Goal: Book appointment/travel/reservation

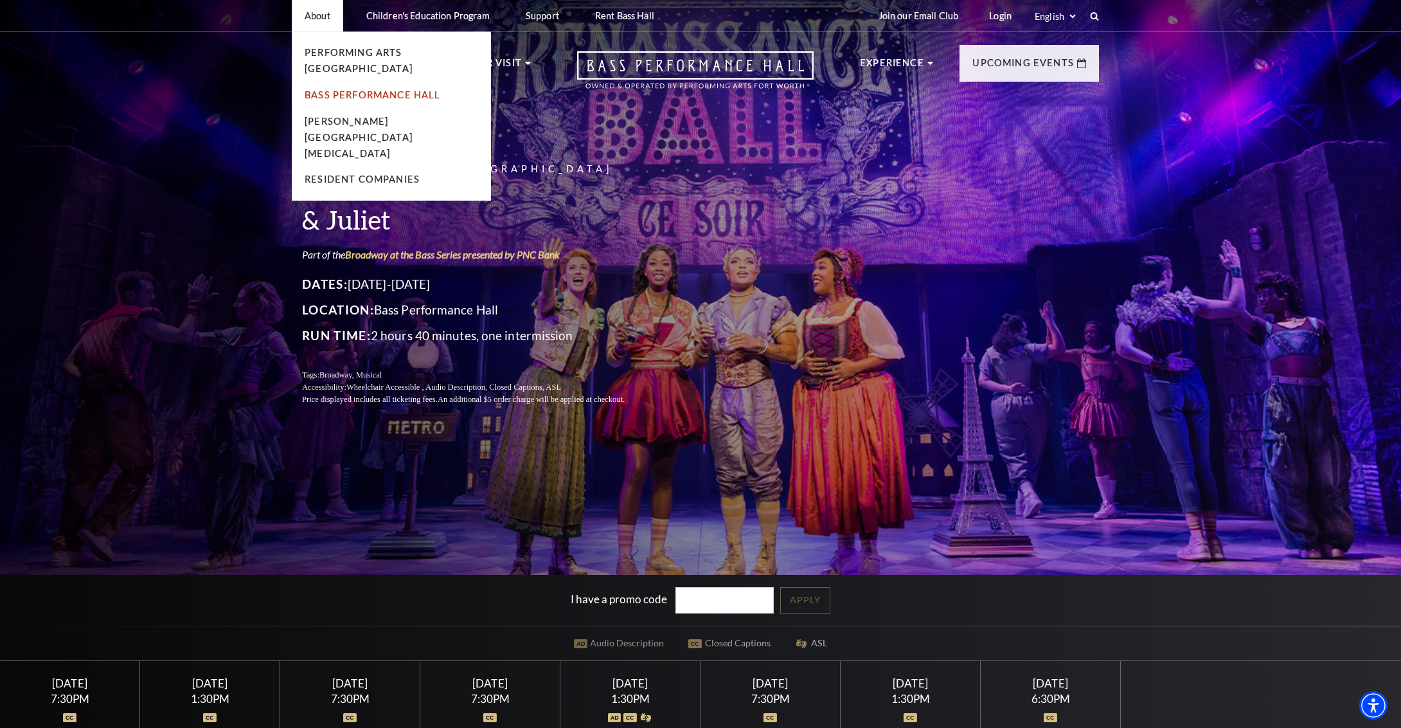
click at [390, 89] on link "Bass Performance Hall" at bounding box center [373, 94] width 136 height 11
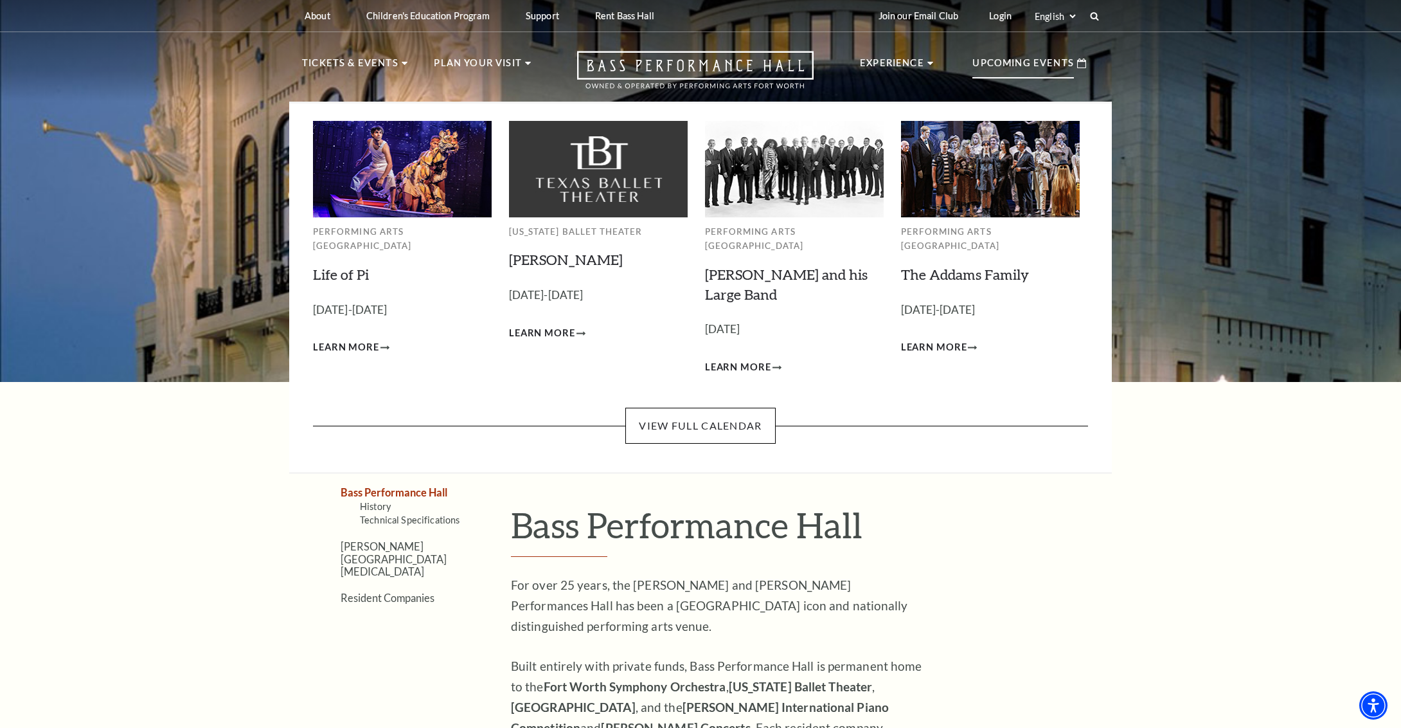
click at [1040, 59] on p "Upcoming Events" at bounding box center [1024, 66] width 102 height 23
click at [709, 408] on link "View Full Calendar" at bounding box center [700, 426] width 150 height 36
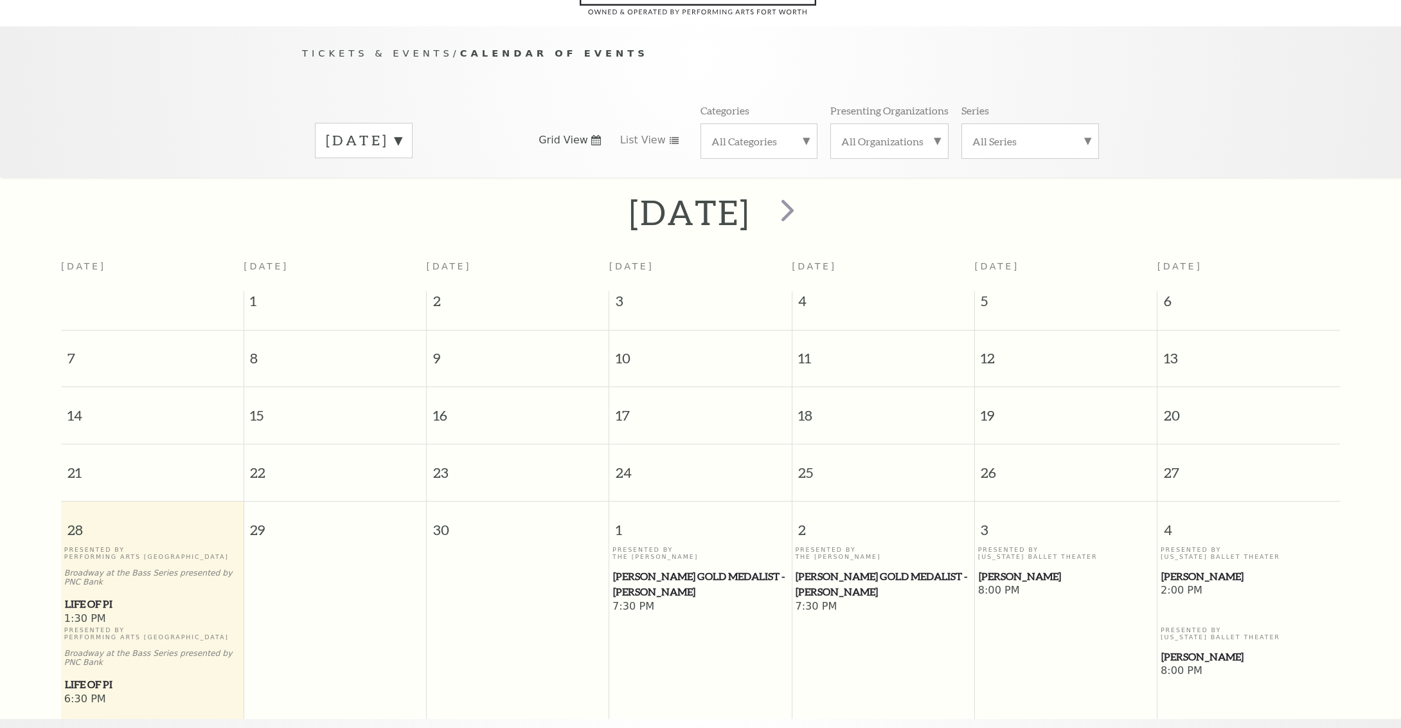
scroll to position [113, 0]
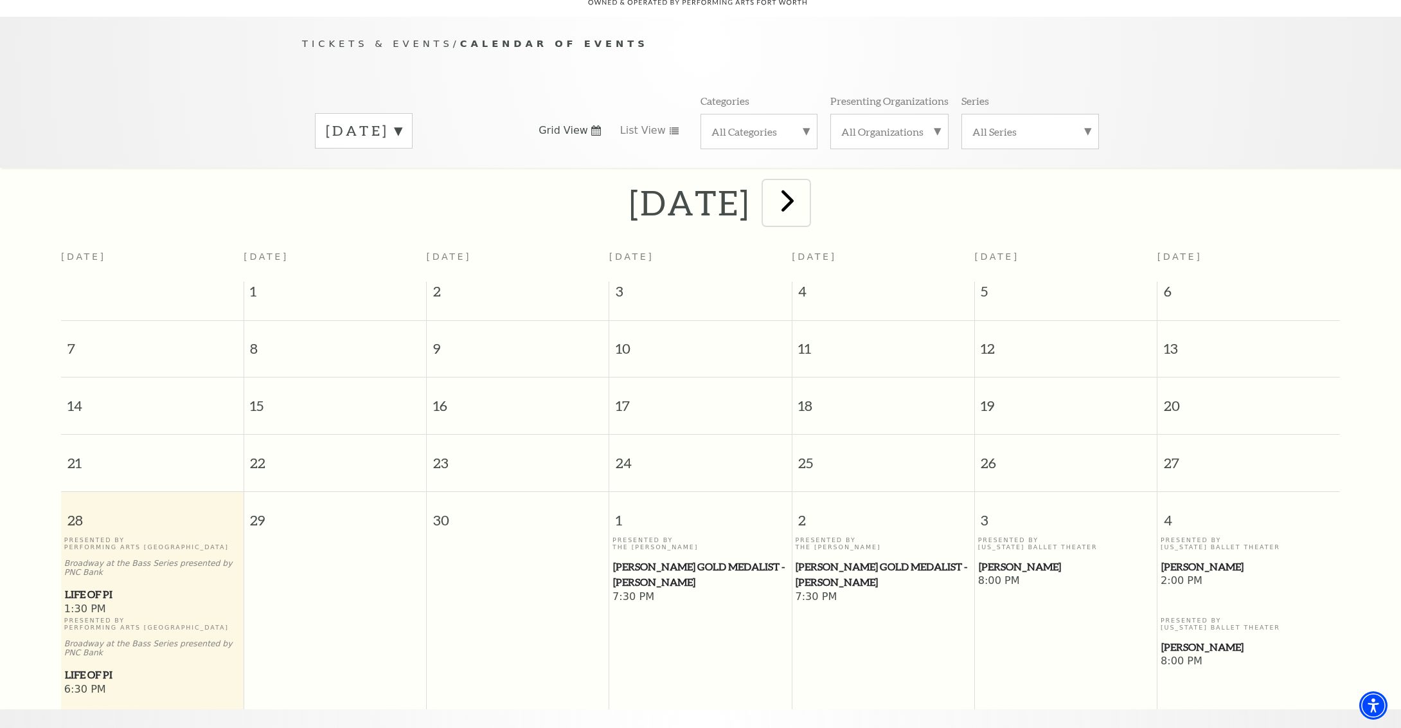
click at [806, 191] on span "next" at bounding box center [787, 200] width 37 height 37
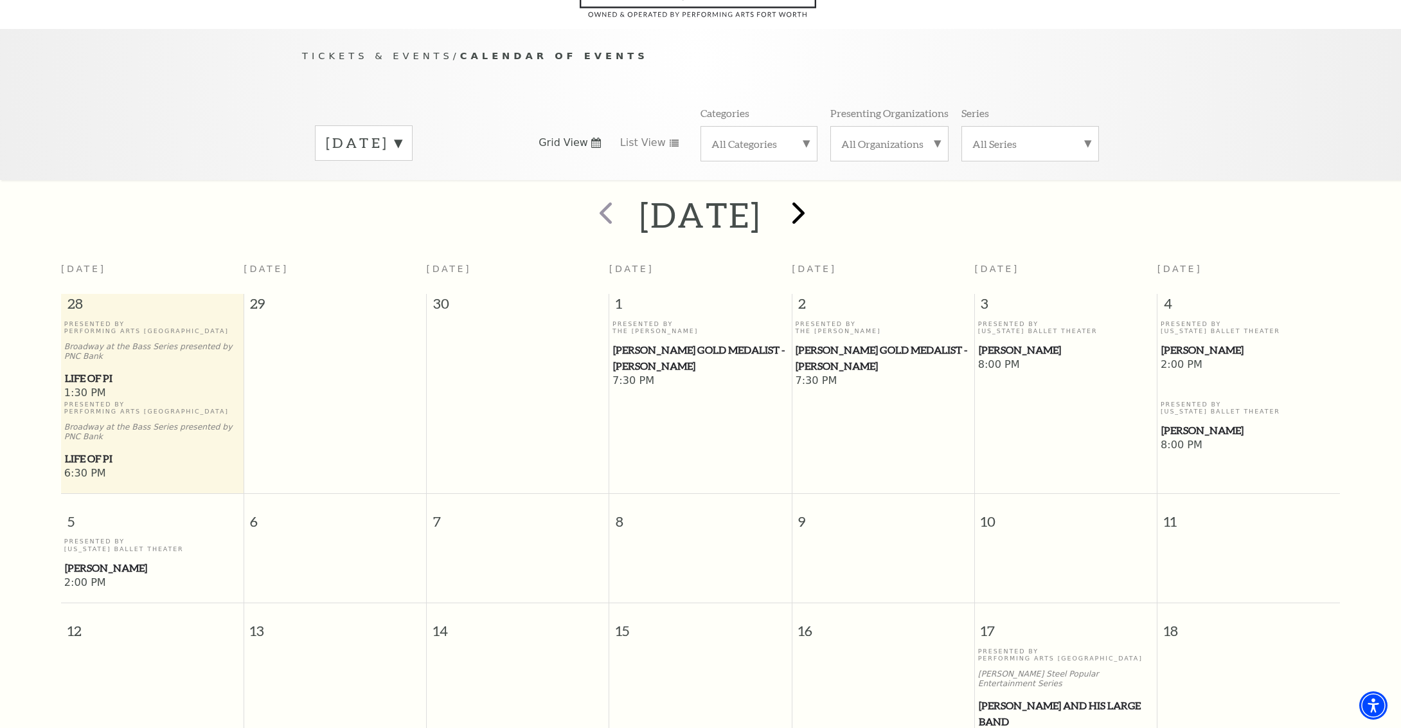
scroll to position [20, 0]
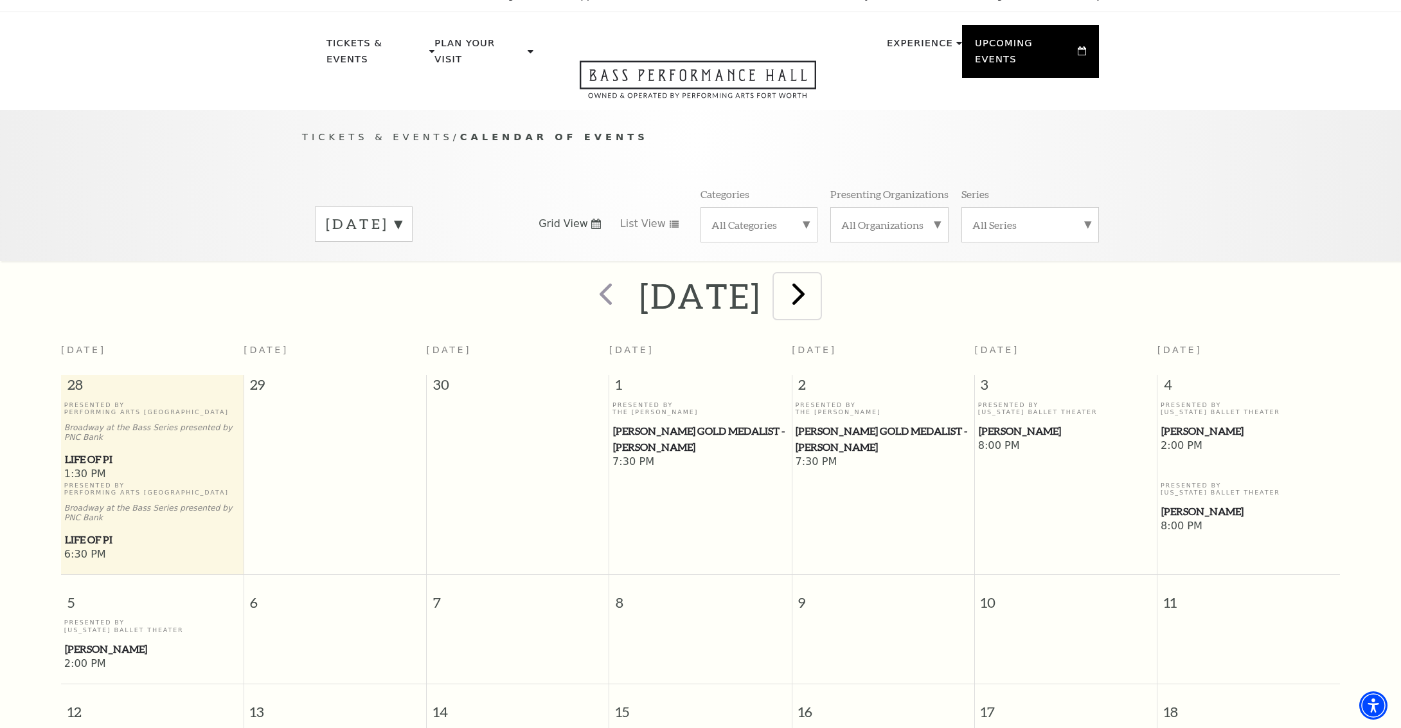
click at [817, 275] on span "next" at bounding box center [798, 293] width 37 height 37
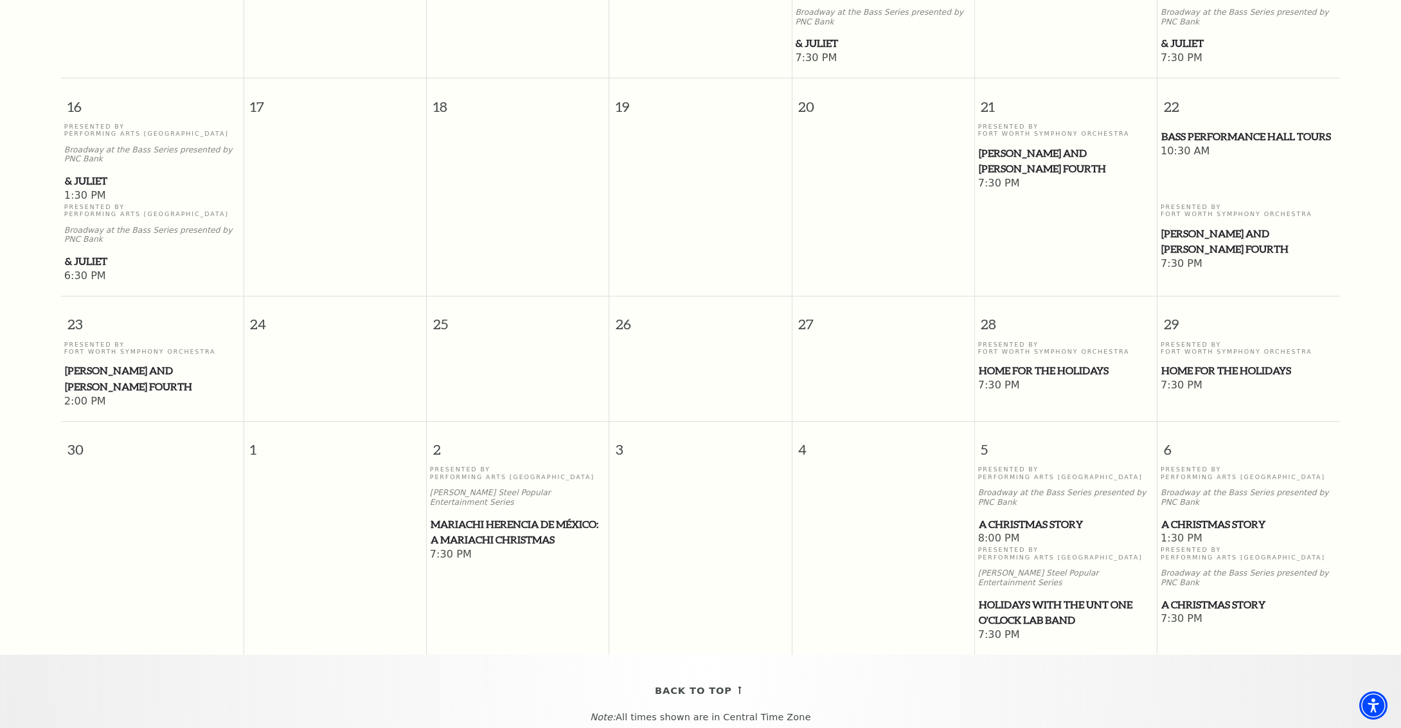
scroll to position [0, 0]
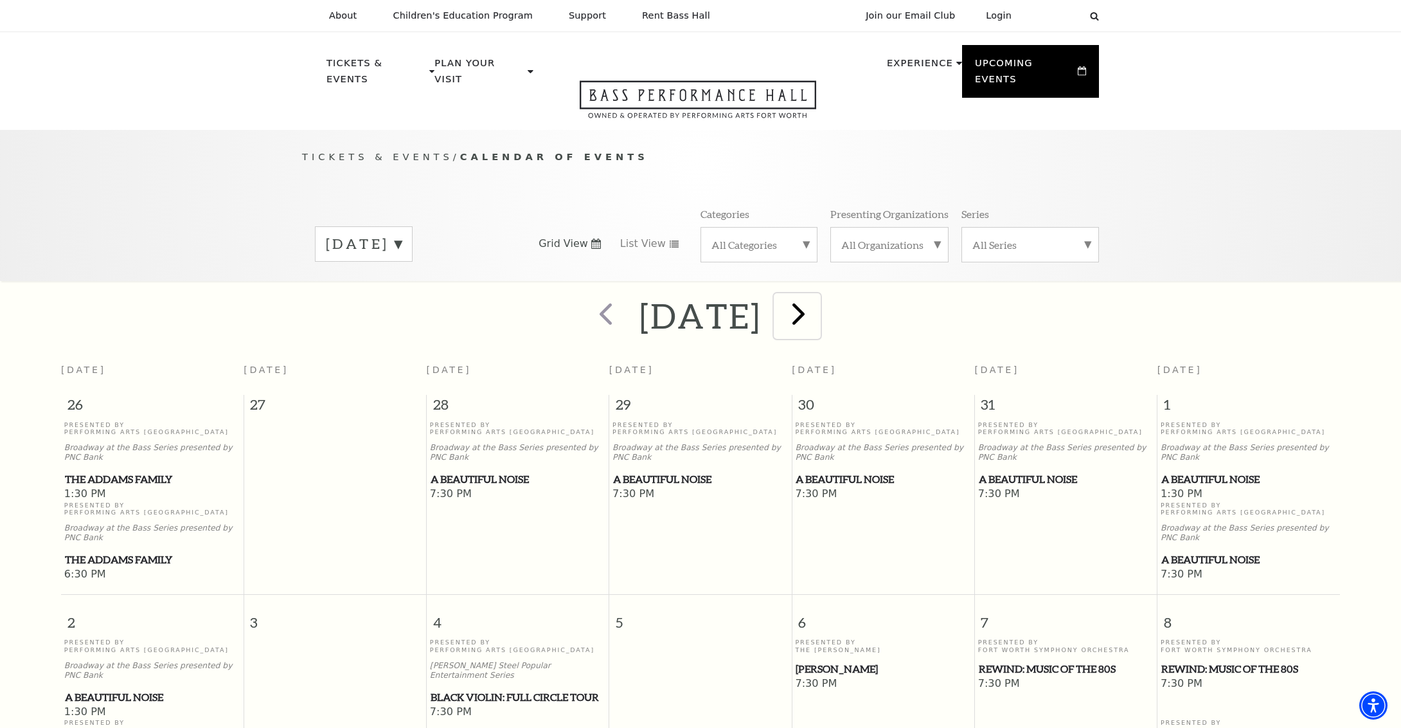
click at [817, 299] on span "next" at bounding box center [798, 313] width 37 height 37
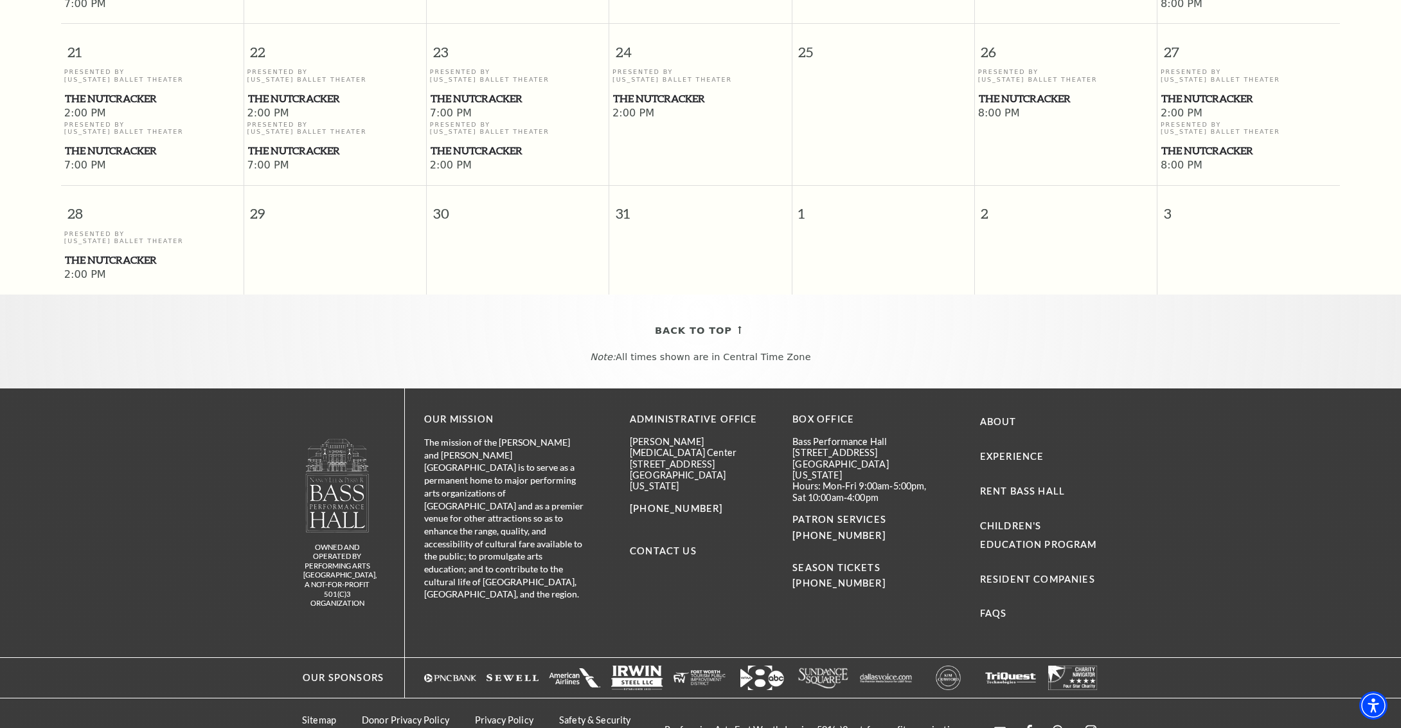
scroll to position [972, 0]
